Goal: Information Seeking & Learning: Learn about a topic

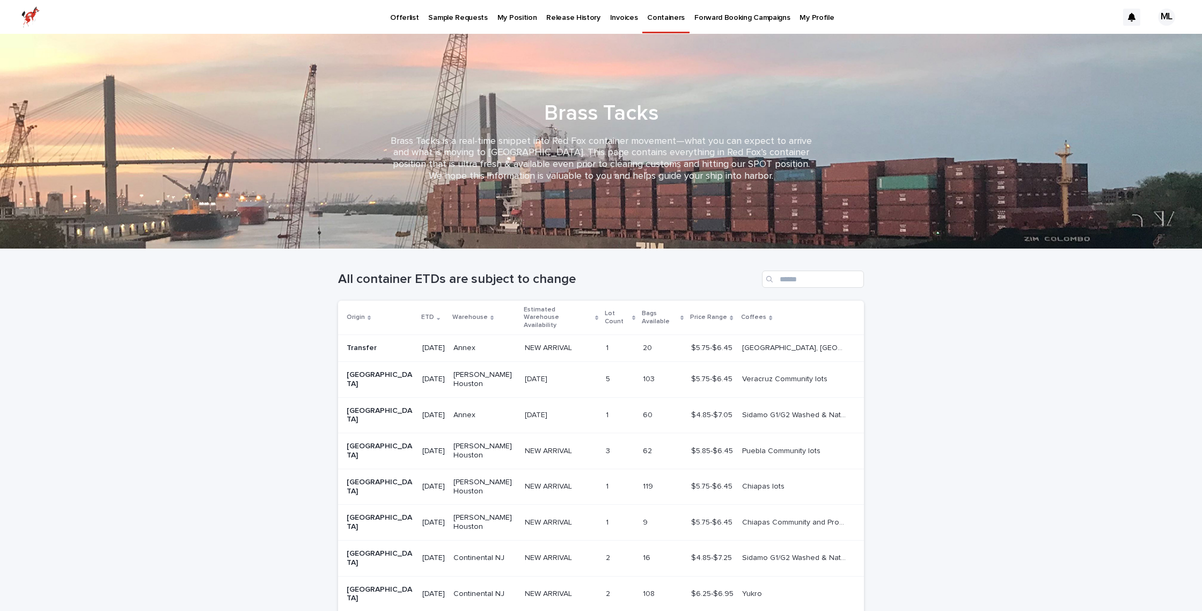
click at [399, 19] on p "Offerlist" at bounding box center [404, 11] width 28 height 23
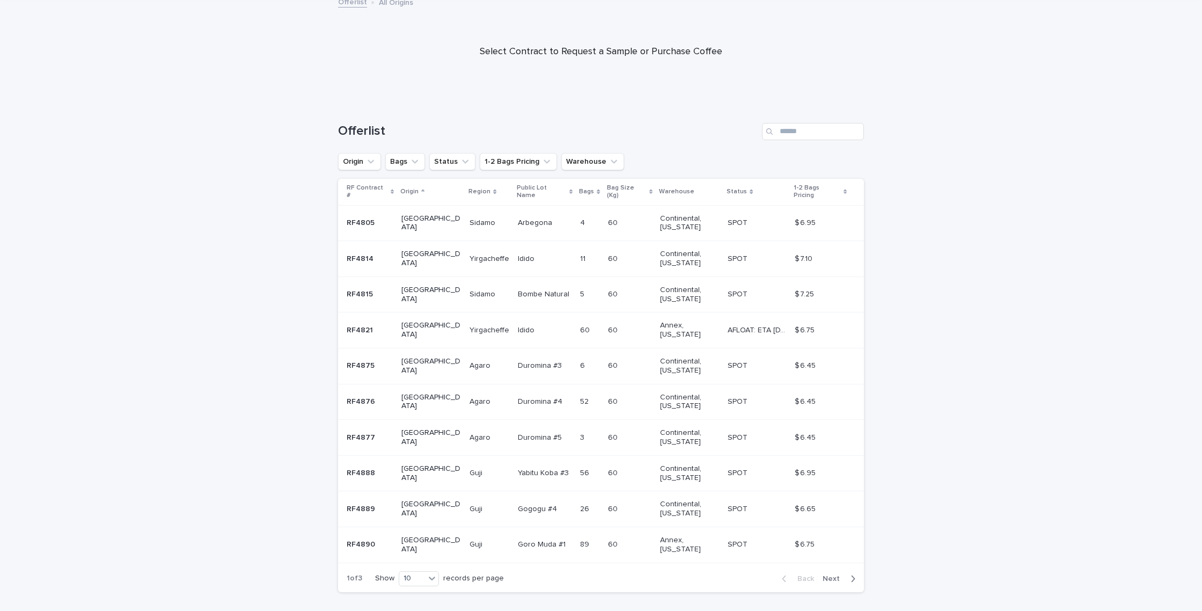
scroll to position [84, 0]
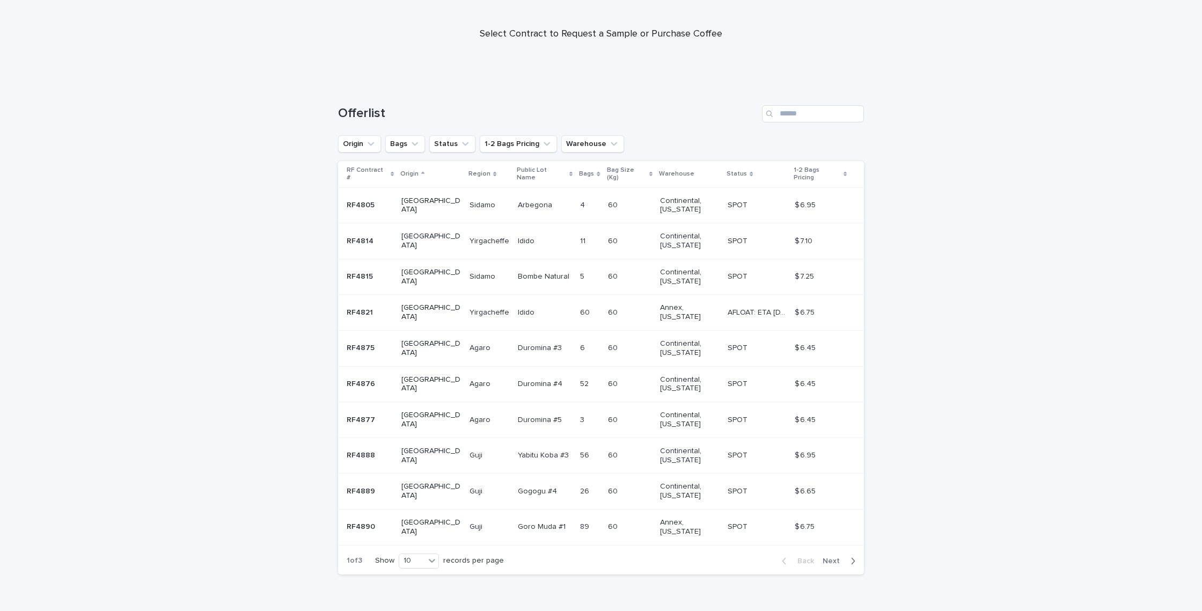
click at [837, 557] on span "Next" at bounding box center [835, 561] width 24 height 8
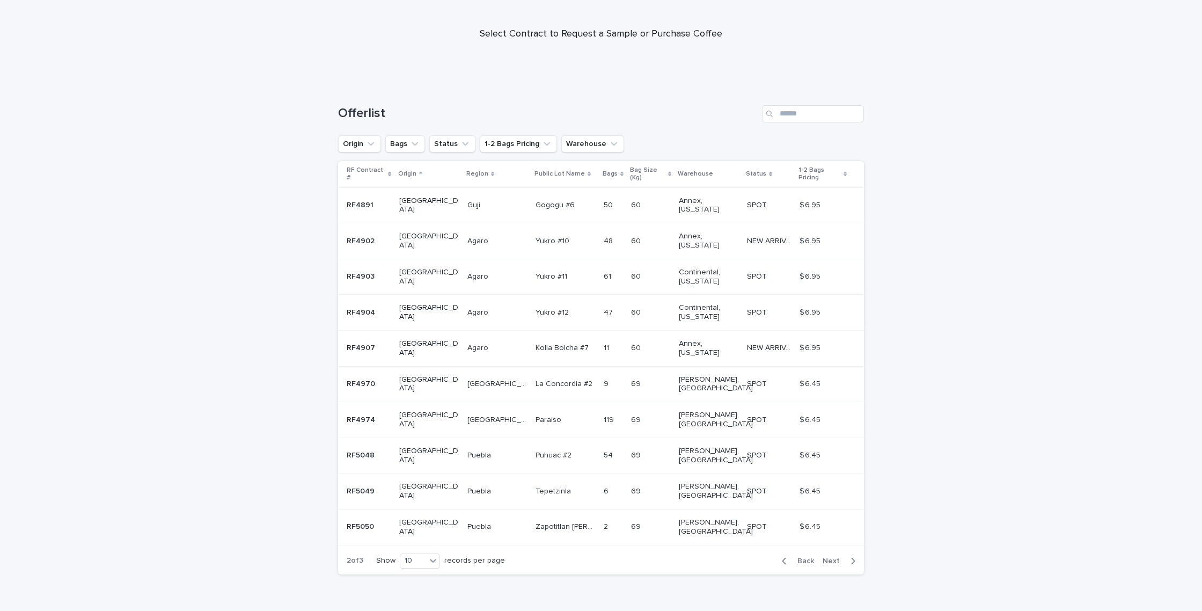
scroll to position [31, 0]
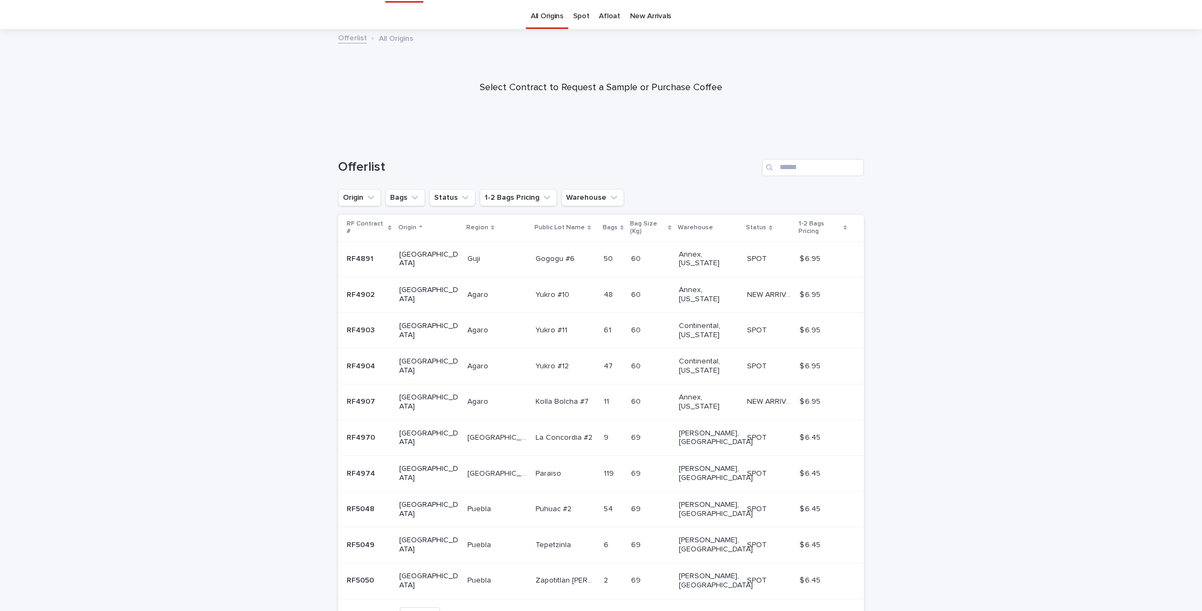
click at [834, 610] on span "Next" at bounding box center [835, 615] width 24 height 8
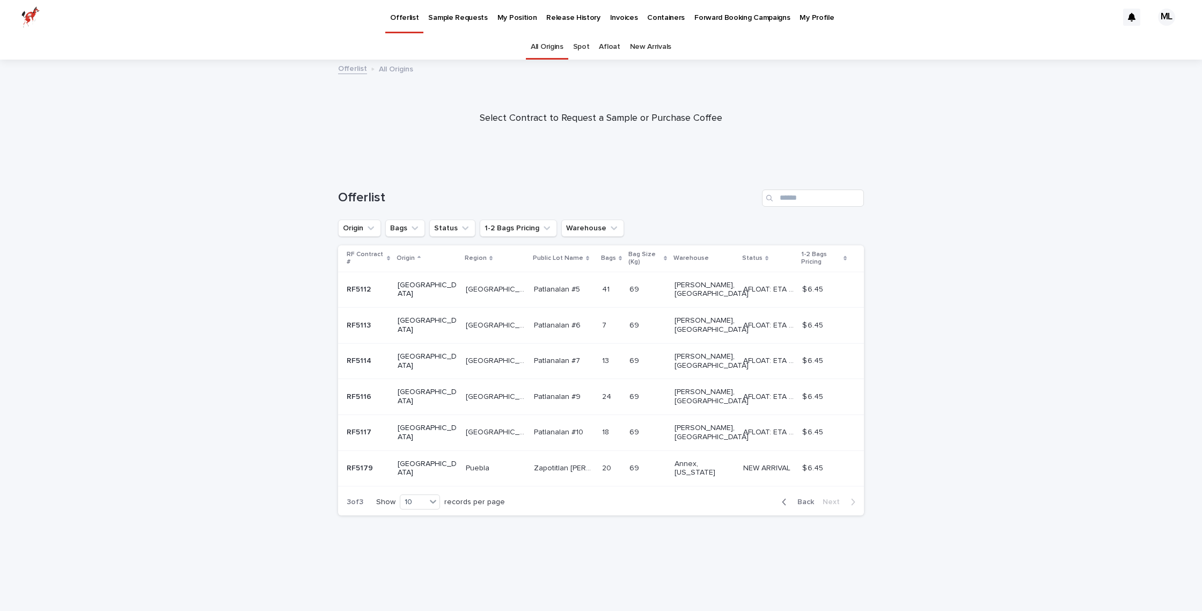
click at [356, 354] on p "RF5114" at bounding box center [360, 359] width 27 height 11
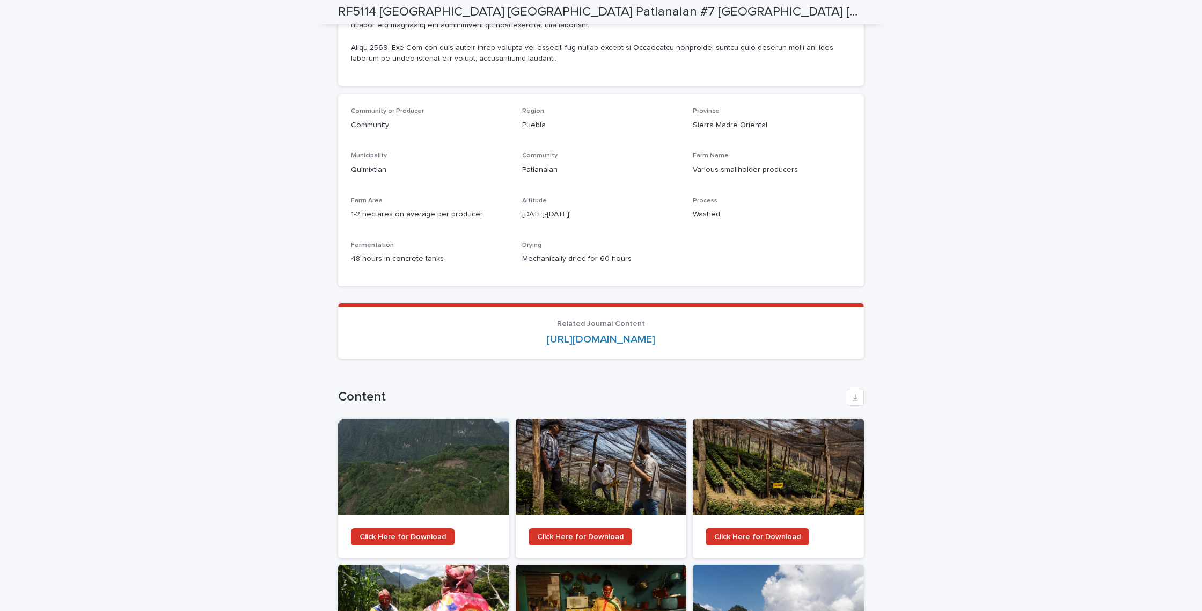
scroll to position [928, 0]
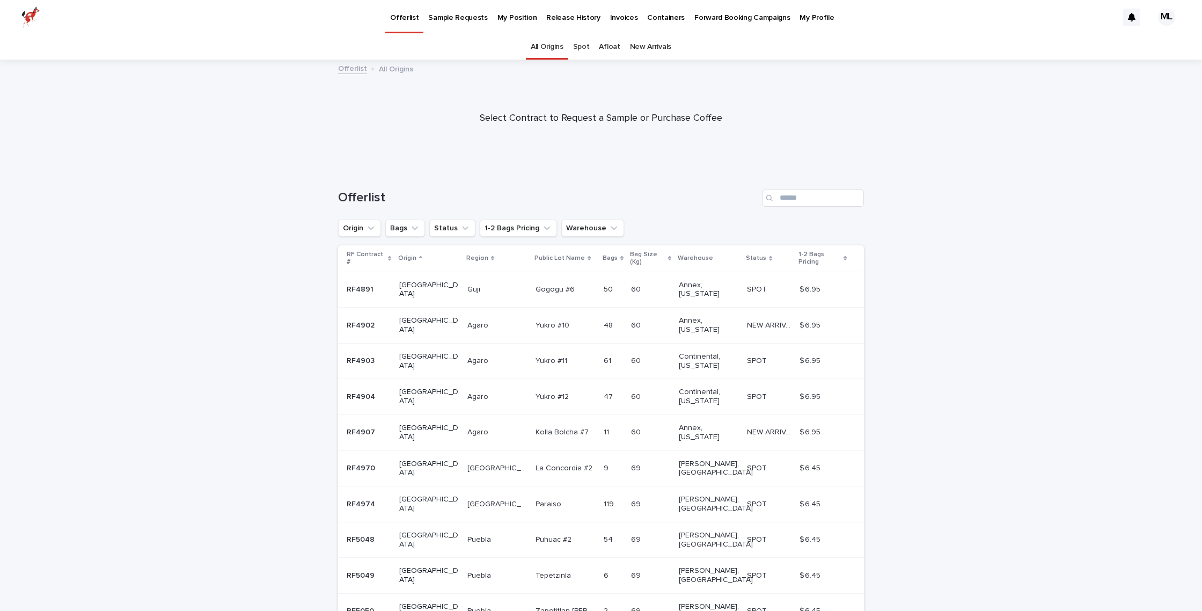
click at [362, 533] on p "RF5048" at bounding box center [362, 538] width 30 height 11
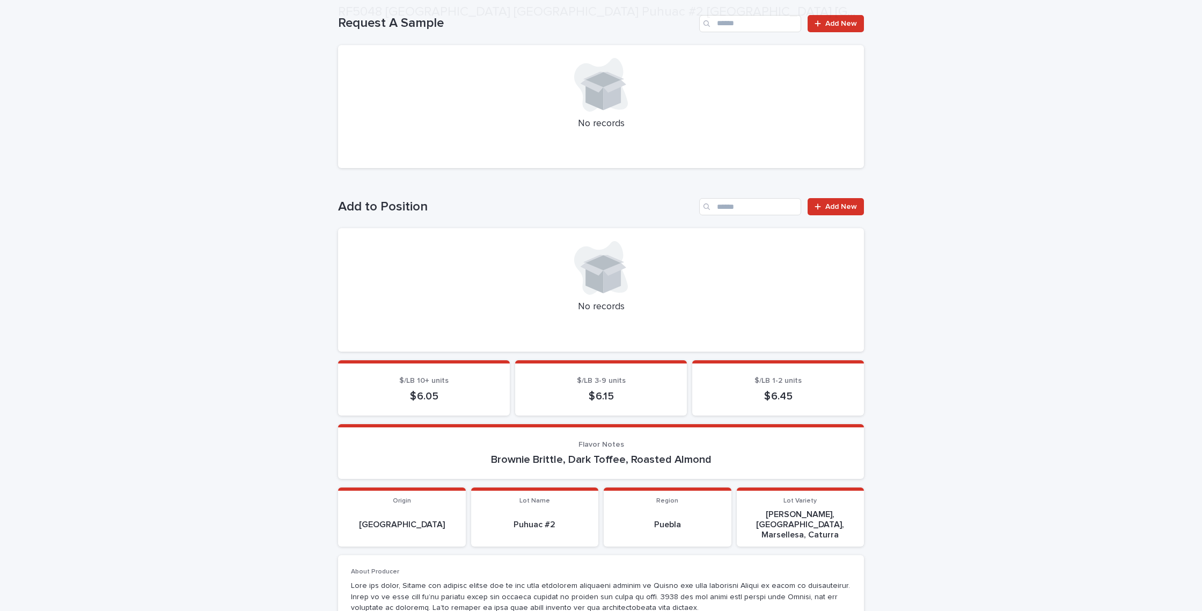
scroll to position [338, 0]
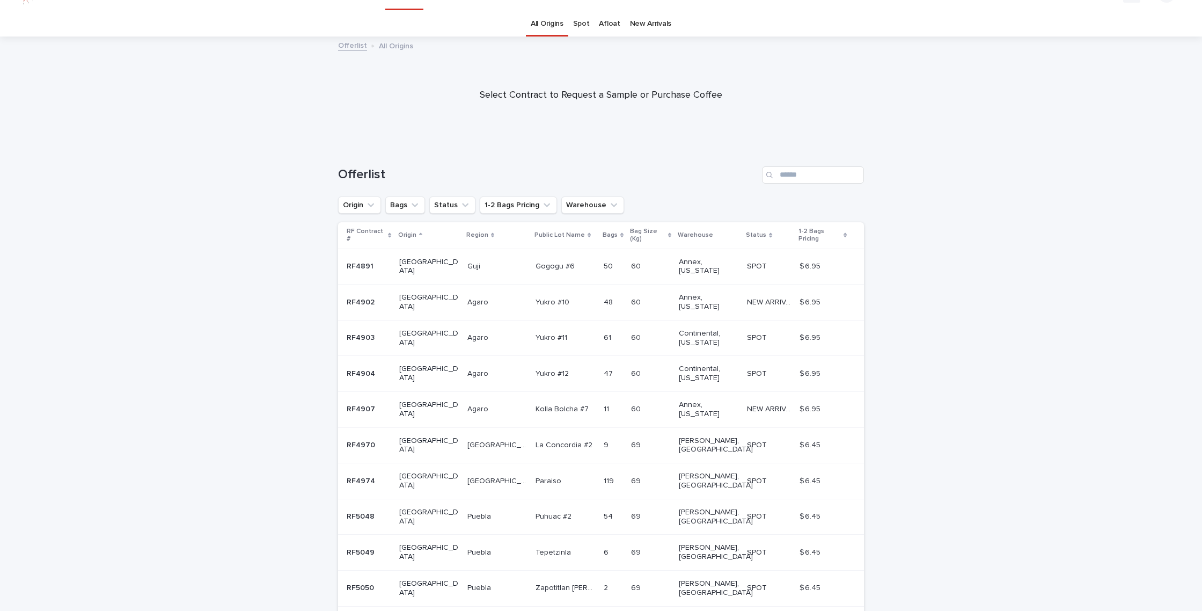
scroll to position [31, 0]
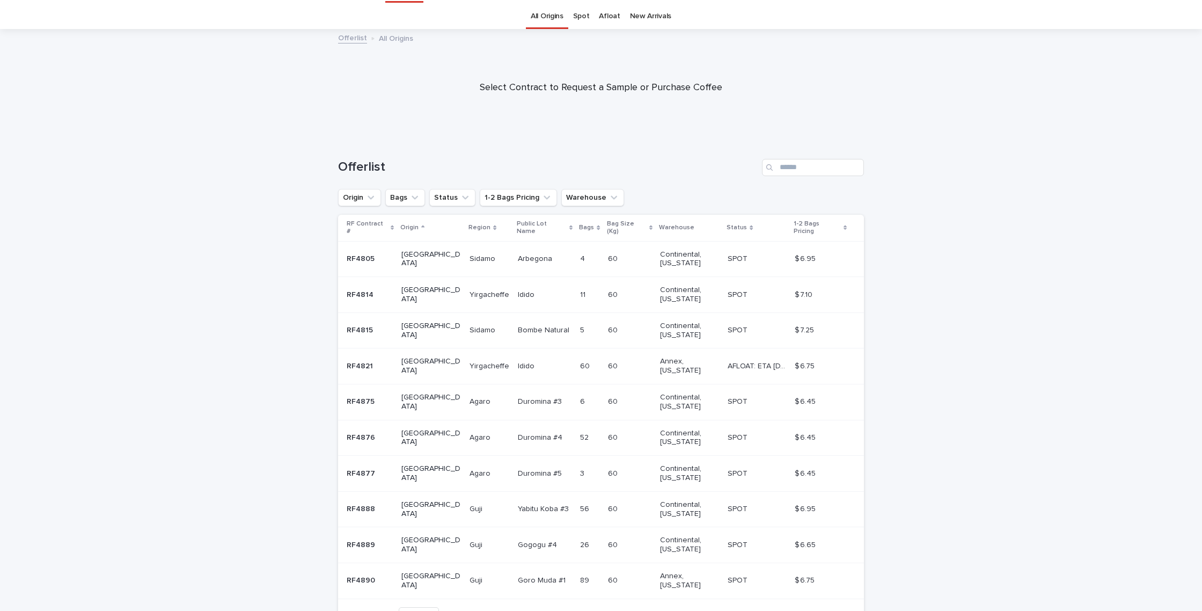
click at [358, 288] on p "RF4814" at bounding box center [361, 293] width 29 height 11
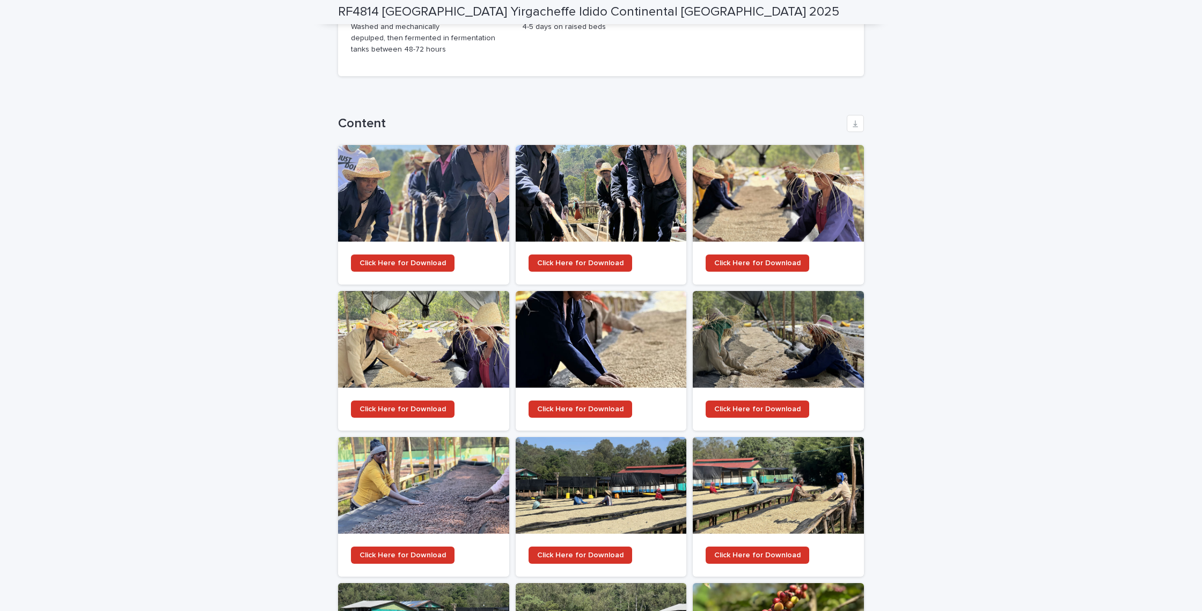
scroll to position [1252, 0]
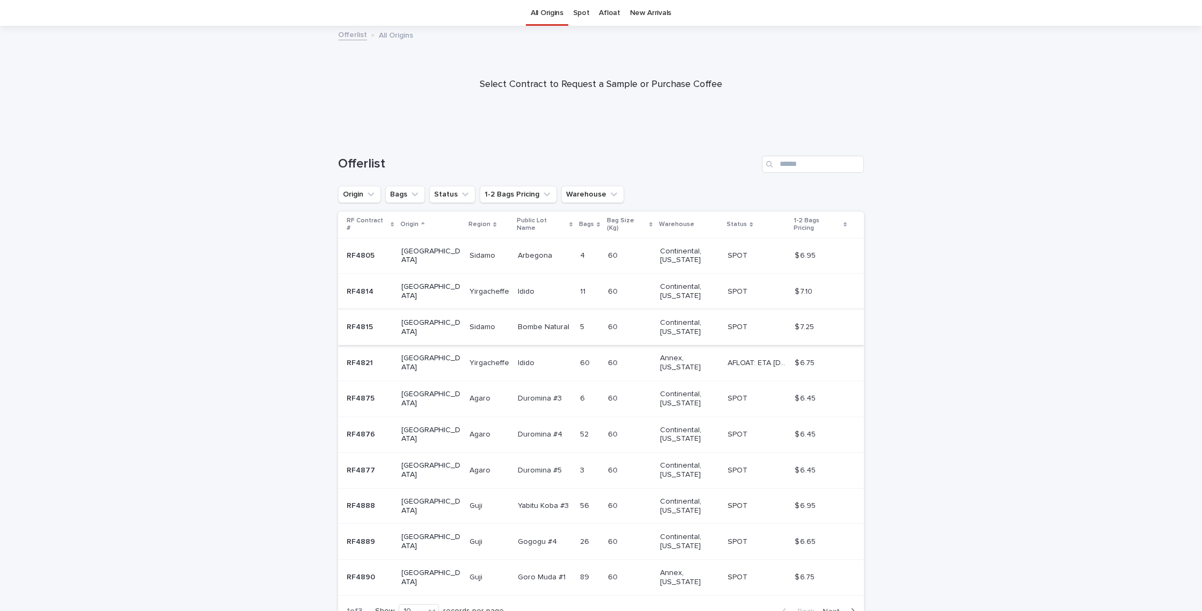
scroll to position [32, 0]
click at [353, 322] on p "RF4815" at bounding box center [361, 327] width 28 height 11
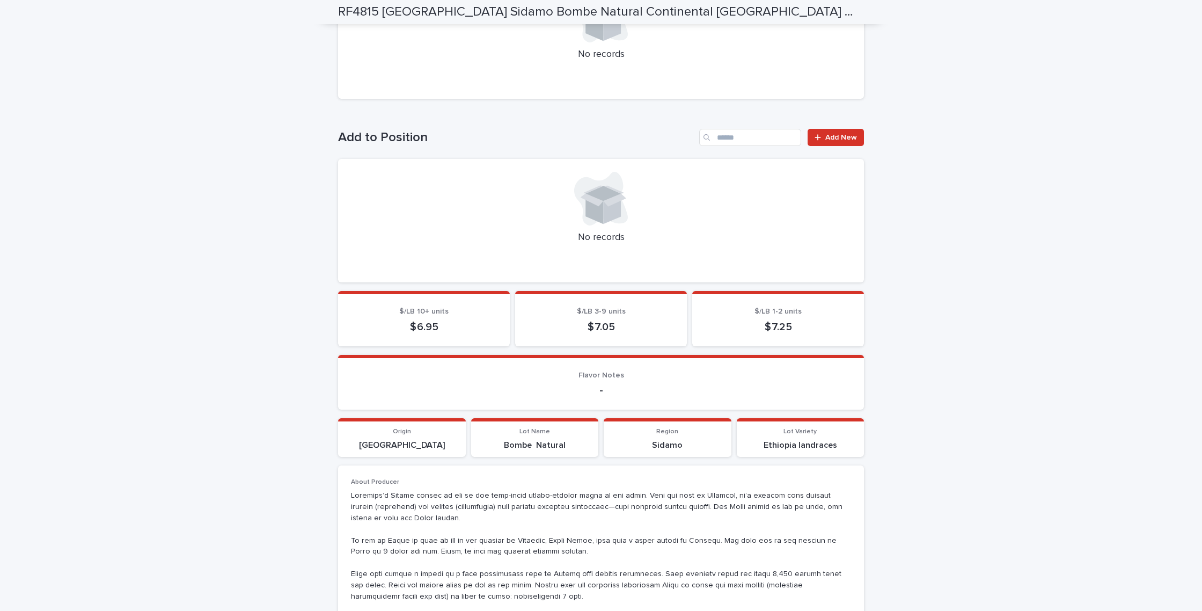
scroll to position [279, 0]
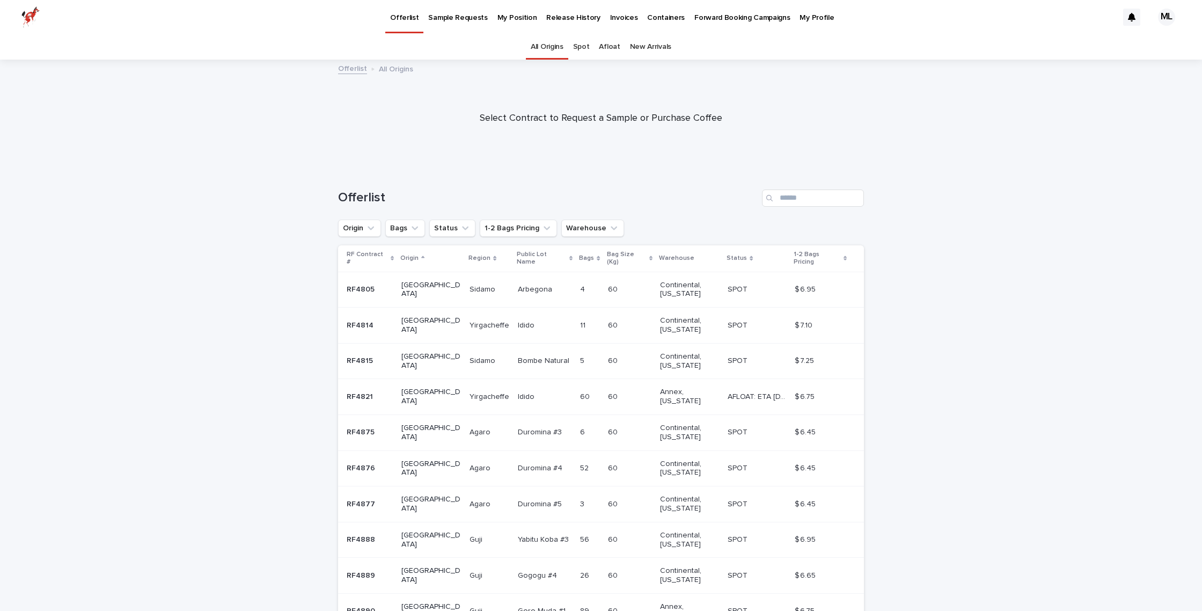
scroll to position [34, 0]
